Goal: Task Accomplishment & Management: Use online tool/utility

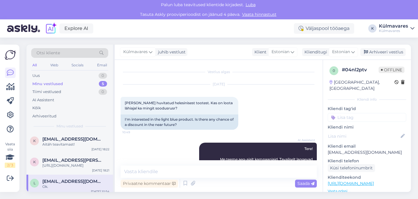
scroll to position [221, 0]
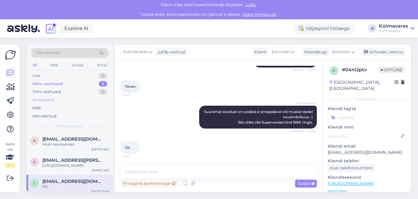
click at [57, 101] on div "AI Assistent" at bounding box center [69, 100] width 77 height 8
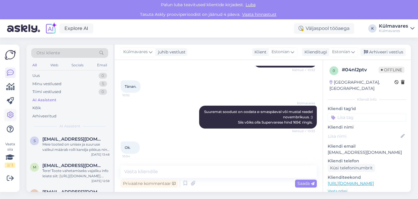
click at [11, 116] on icon at bounding box center [10, 115] width 7 height 7
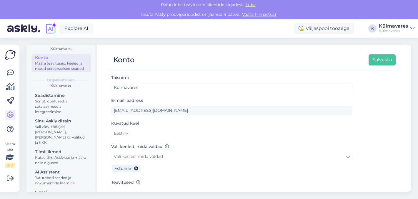
scroll to position [27, 0]
click at [56, 175] on div "Juturoboti seaded ja dokumentide lisamine" at bounding box center [61, 180] width 53 height 11
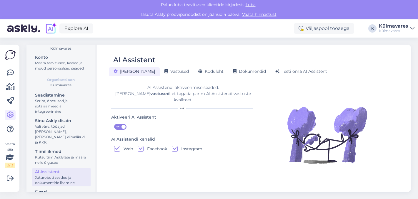
click at [164, 73] on span "Vastused" at bounding box center [176, 71] width 24 height 5
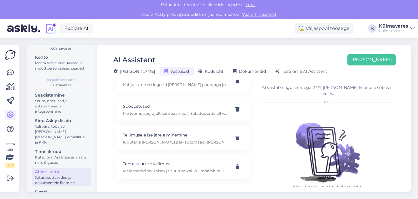
scroll to position [169, 0]
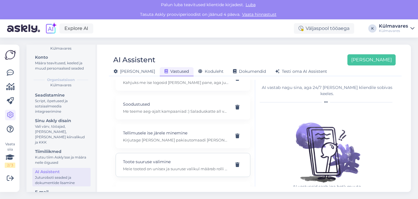
click at [168, 166] on p "Meie tooted on unisex ja suuruse valikul määrab rolli kandja pikkus ning kas te…" at bounding box center [176, 168] width 106 height 5
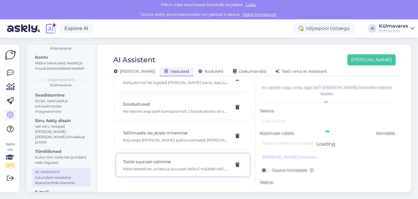
type input "Toote suuruse valimine"
type input "mis suuruses [PERSON_NAME] sobib"
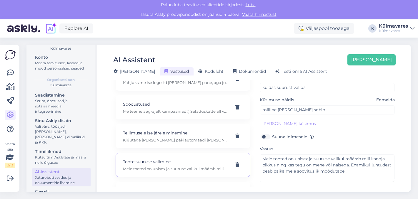
scroll to position [110, 0]
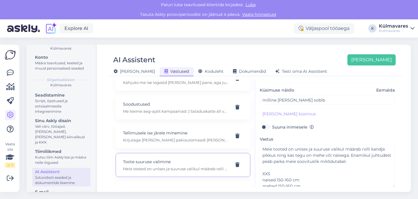
drag, startPoint x: 393, startPoint y: 165, endPoint x: 395, endPoint y: 181, distance: 16.3
click at [395, 181] on div "AI vastab nagu sina, aga 24/7 [PERSON_NAME] kliendile sobivas keeles. Teema Too…" at bounding box center [327, 133] width 144 height 107
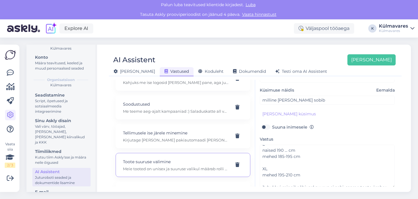
scroll to position [138, 0]
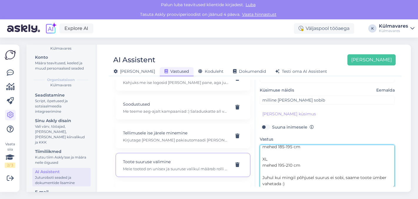
click at [288, 179] on textarea "Meie tooted on unisex ja suuruse valikul määrab rolli kandja pikkus ning kas te…" at bounding box center [327, 167] width 135 height 44
click at [304, 164] on textarea "Meie tooted on unisex ja suuruse valikul määrab rolli kandja pikkus ning kas te…" at bounding box center [327, 167] width 135 height 44
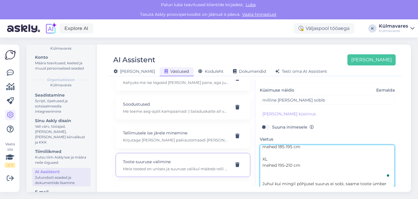
scroll to position [144, 0]
paste textarea "[URL][DOMAIN_NAME]"
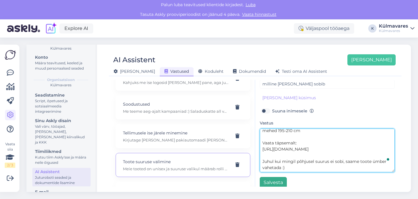
type textarea "Meie tooted on unisex ja suuruse valikul määrab rolli kandja pikkus ning kas te…"
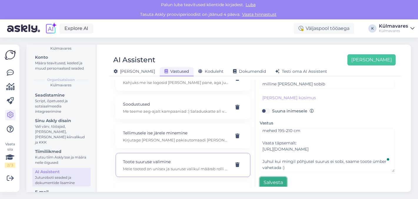
click at [272, 177] on button "Salvesta" at bounding box center [273, 182] width 27 height 11
